Goal: Navigation & Orientation: Understand site structure

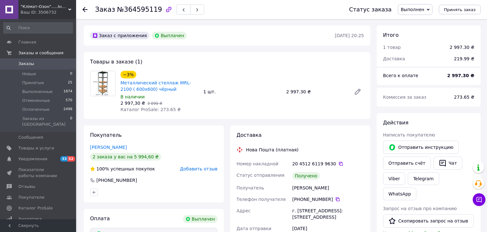
scroll to position [6, 0]
click at [39, 53] on span "Заказы и сообщения" at bounding box center [40, 53] width 45 height 6
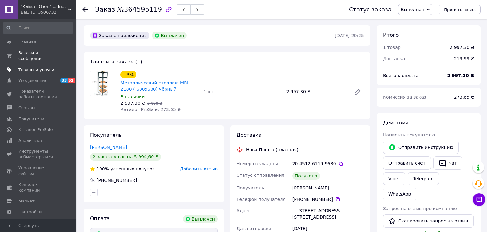
click at [33, 67] on span "Товары и услуги" at bounding box center [36, 70] width 36 height 6
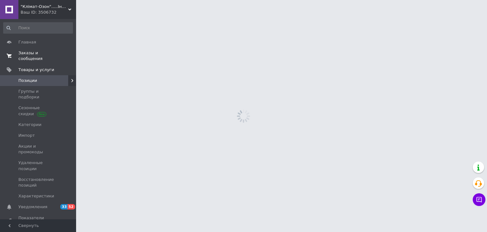
click at [36, 53] on span "Заказы и сообщения" at bounding box center [38, 55] width 40 height 11
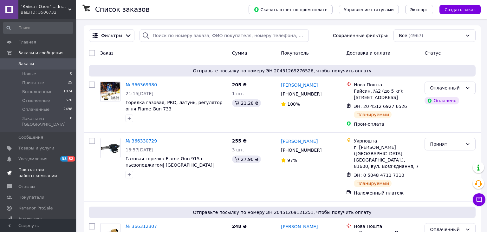
click at [34, 167] on span "Показатели работы компании" at bounding box center [38, 172] width 40 height 11
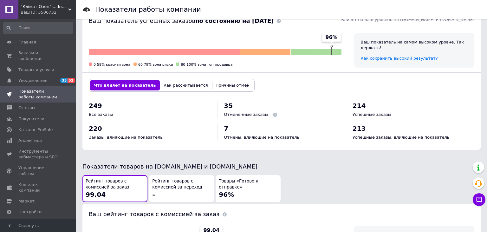
scroll to position [330, 0]
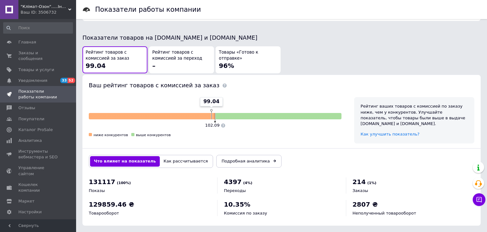
click at [62, 15] on div "Ваш ID: 3506732" at bounding box center [49, 13] width 56 height 6
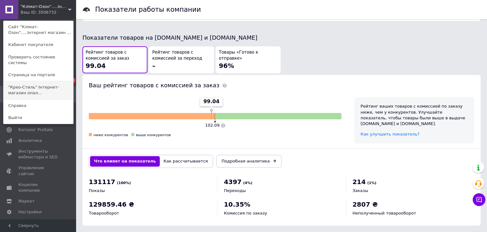
click at [55, 81] on link ""Крео-Стиль" Інтернет-магазин опал..." at bounding box center [38, 90] width 70 height 18
